Goal: Transaction & Acquisition: Purchase product/service

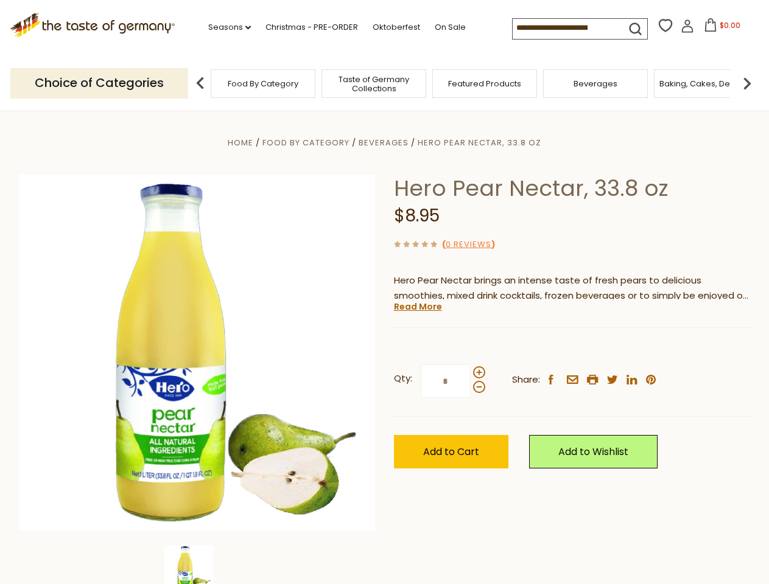
click at [384, 292] on div "Home Food By Category [GEOGRAPHIC_DATA] Hero Pear Nectar, 33.8 oz Hero Pear Nec…" at bounding box center [384, 369] width 749 height 469
click at [225, 27] on link "Seasons dropdown_arrow" at bounding box center [229, 27] width 43 height 13
click at [719, 29] on span "$0.00" at bounding box center [729, 25] width 21 height 10
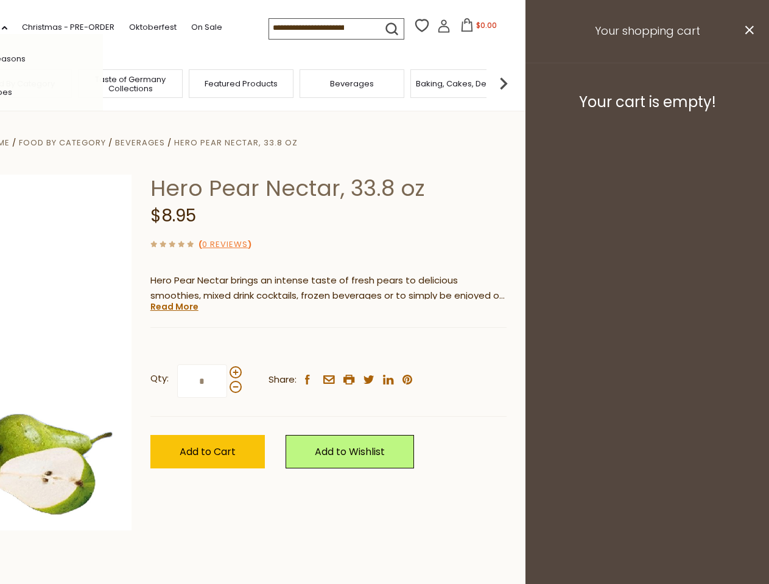
click at [103, 83] on div "All Seasons Recipes Game Day [DATE] [DATE] [DATE][PERSON_NAME] [DATE] Springfes…" at bounding box center [34, 292] width 138 height 516
click at [747, 83] on footer "Your cart is empty!" at bounding box center [646, 102] width 243 height 79
click at [384, 348] on div "Qty: * Share: facebook email printer twitter linkedin pinterest" at bounding box center [328, 381] width 356 height 71
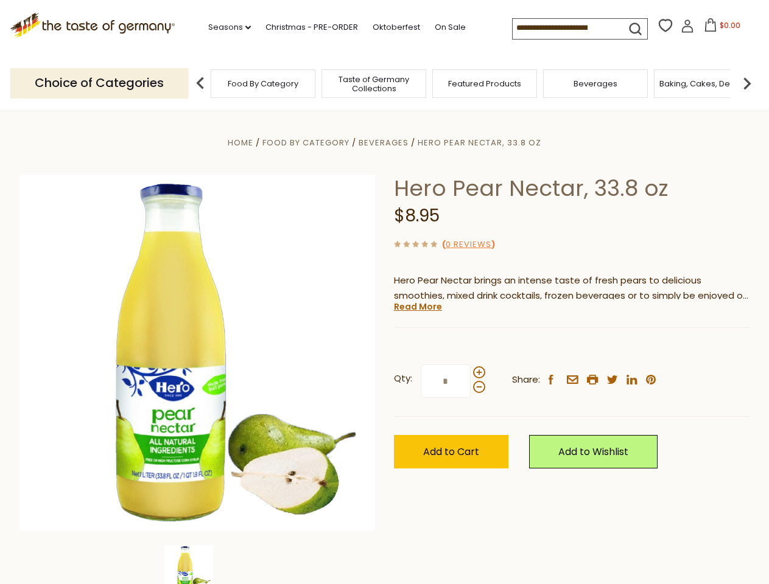
click at [197, 565] on div "Home Food By Category [GEOGRAPHIC_DATA] Hero Pear Nectar, 33.8 oz Hero Pear Nec…" at bounding box center [384, 369] width 749 height 469
click at [197, 565] on img at bounding box center [188, 569] width 49 height 49
click at [417, 307] on link "Read More" at bounding box center [418, 307] width 48 height 12
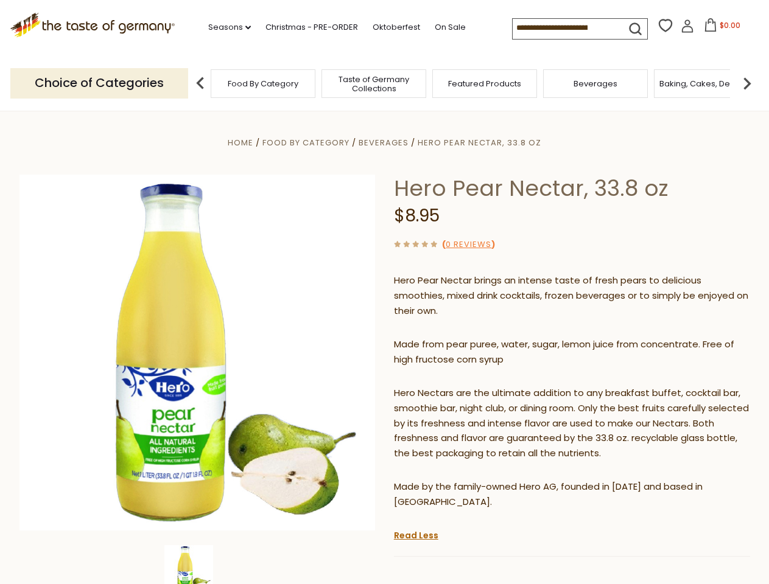
click at [478, 386] on p "Hero Nectars are the ultimate addition to any breakfast buffet, cocktail bar, s…" at bounding box center [572, 424] width 356 height 76
